Goal: Information Seeking & Learning: Learn about a topic

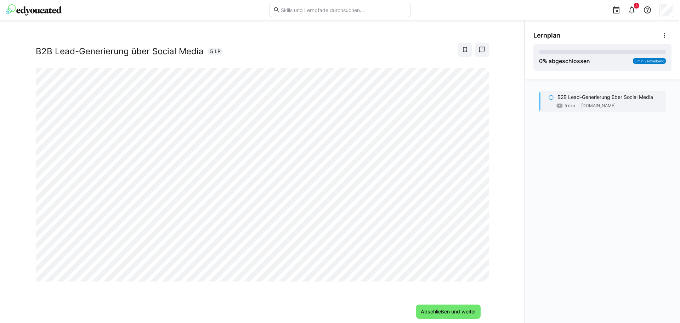
scroll to position [12, 0]
drag, startPoint x: 460, startPoint y: 313, endPoint x: 478, endPoint y: 283, distance: 35.5
click at [460, 313] on span "Abschließen und weiter" at bounding box center [448, 311] width 57 height 7
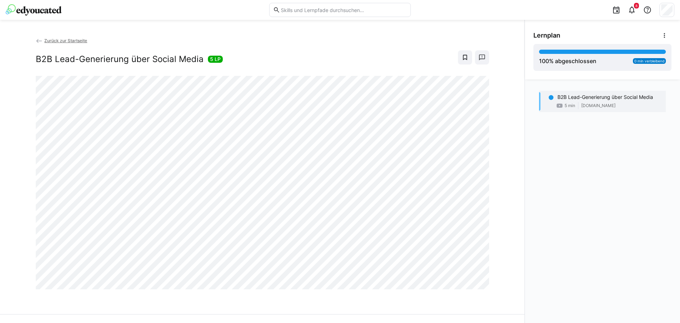
scroll to position [0, 0]
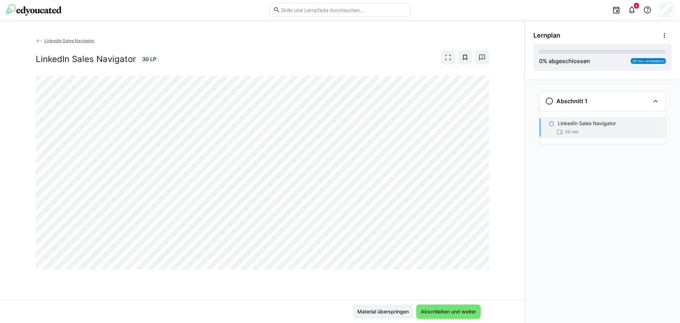
click at [472, 320] on div "Material überspringen Abschließen und weiter" at bounding box center [262, 311] width 524 height 23
click at [469, 316] on span "Abschließen und weiter" at bounding box center [448, 311] width 64 height 14
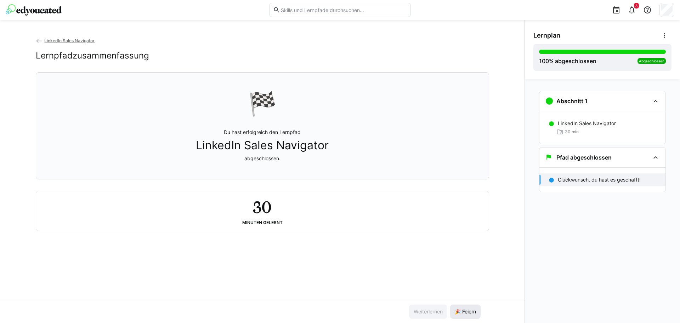
click at [461, 313] on span "🎉 Feiern" at bounding box center [465, 311] width 23 height 7
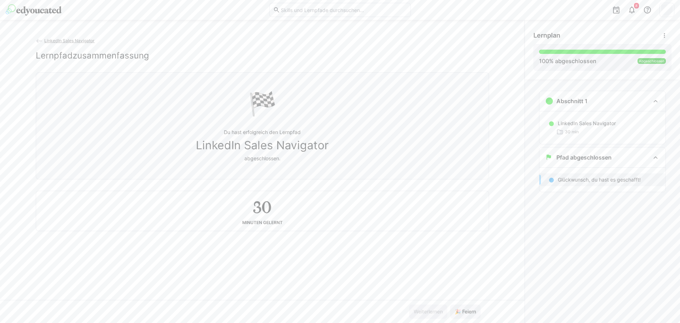
click at [51, 41] on span "LinkedIn Sales Navigator" at bounding box center [69, 40] width 50 height 5
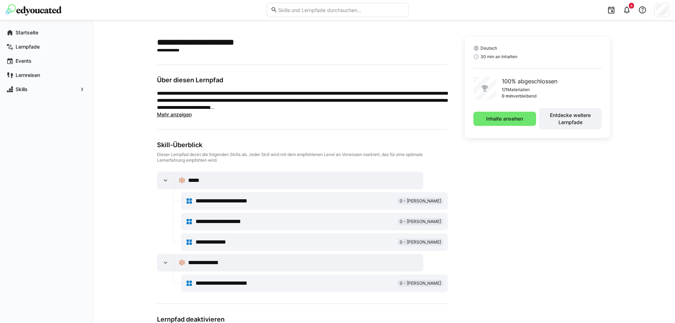
click at [170, 112] on span "Mehr anzeigen" at bounding box center [174, 114] width 35 height 6
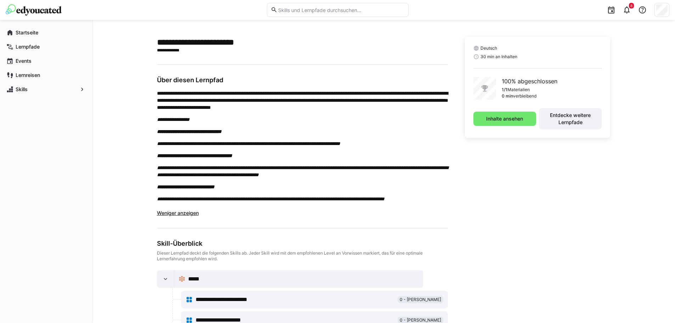
drag, startPoint x: 33, startPoint y: 16, endPoint x: 31, endPoint y: 10, distance: 5.7
click at [33, 16] on div "8" at bounding box center [337, 10] width 663 height 20
click at [31, 9] on img at bounding box center [34, 9] width 56 height 11
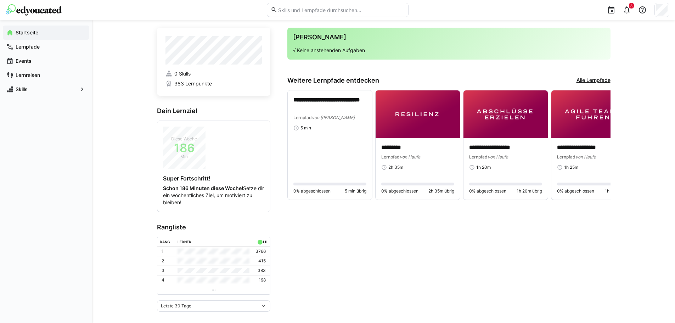
scroll to position [17, 0]
